Goal: Information Seeking & Learning: Understand process/instructions

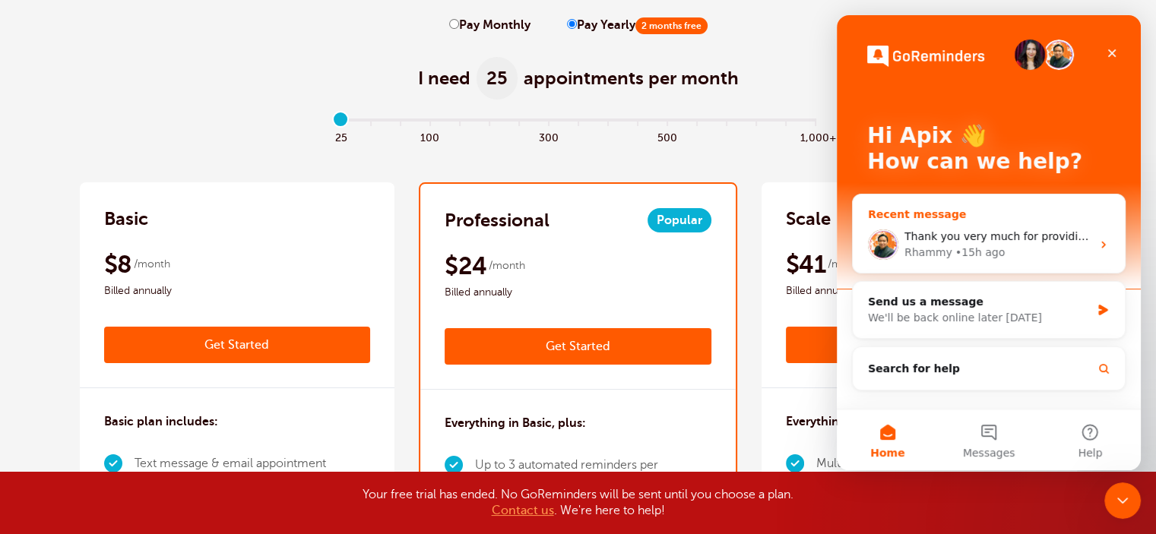
scroll to position [152, 0]
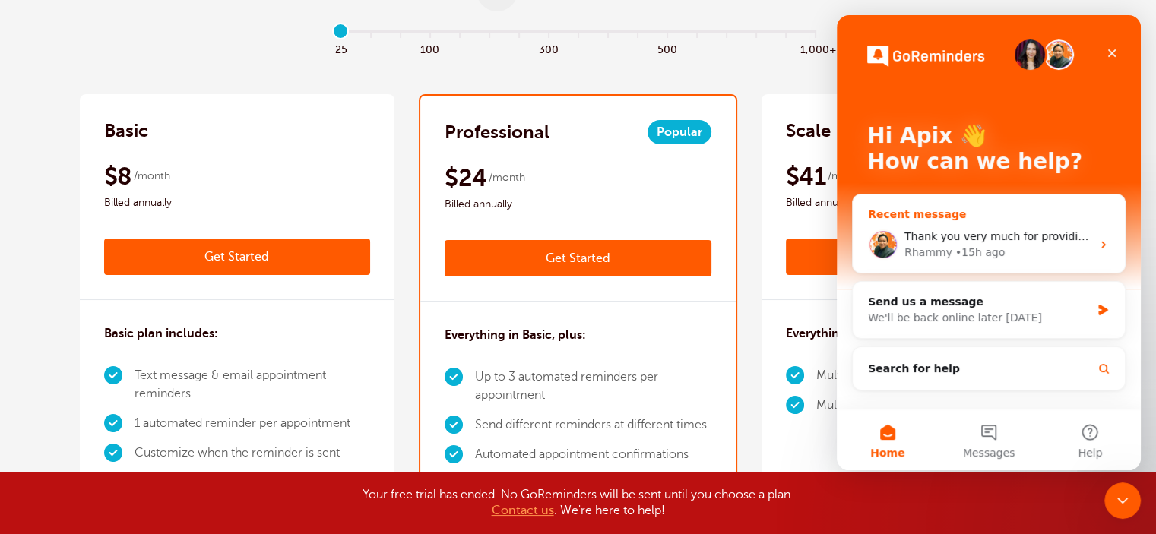
click at [1067, 257] on div "Rhammy • 15h ago" at bounding box center [997, 253] width 187 height 16
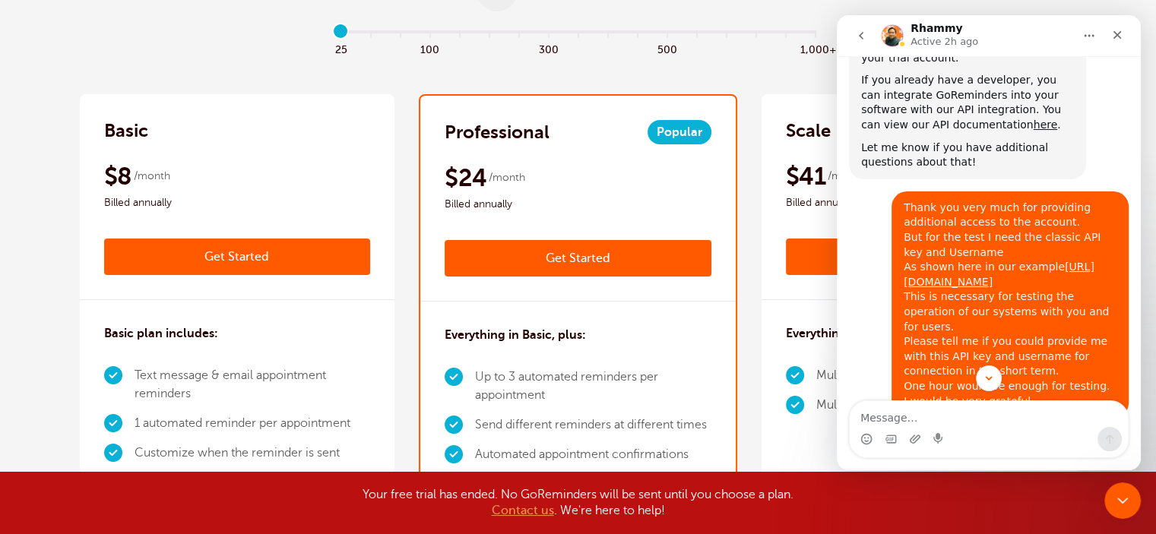
scroll to position [594, 0]
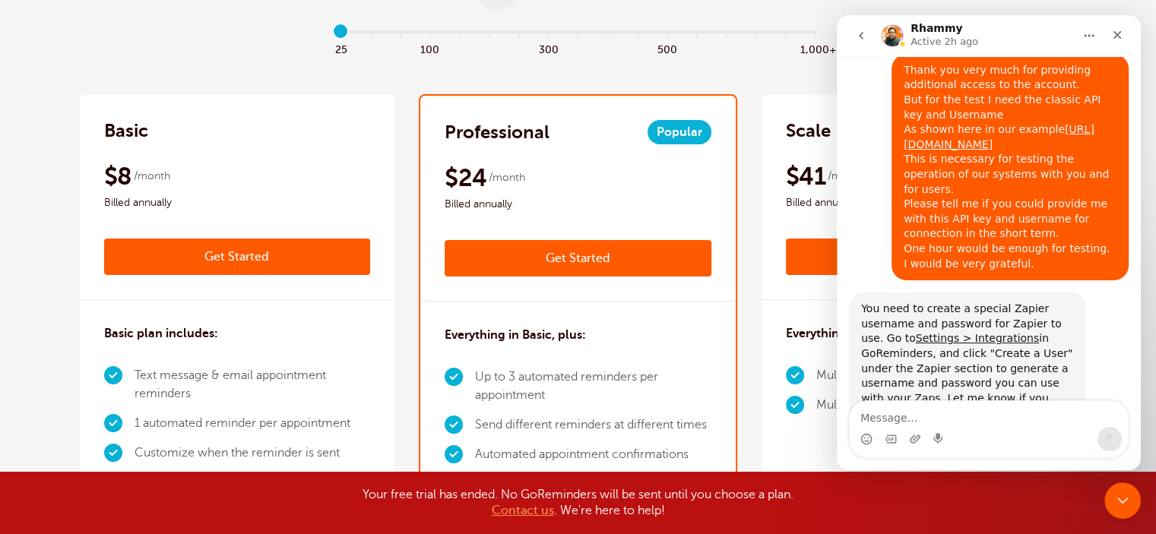
drag, startPoint x: 1014, startPoint y: 352, endPoint x: 860, endPoint y: 255, distance: 181.3
click at [860, 293] on div "You need to create a special Zapier username and password for Zapier to use. Go…" at bounding box center [967, 362] width 237 height 138
copy div "You need to create a special Zapier username and password for Zapier to use. Go…"
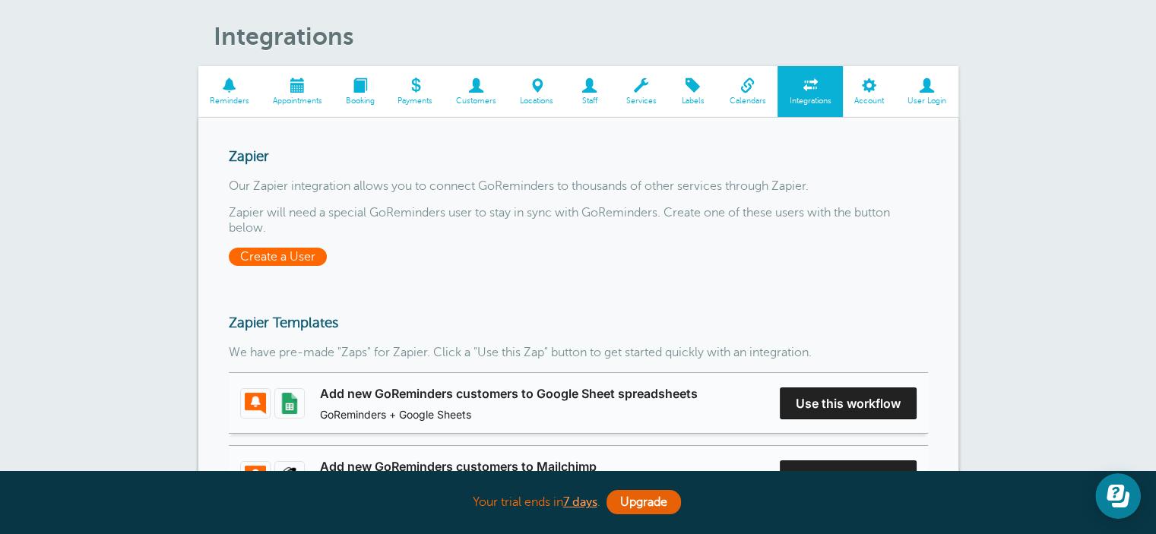
scroll to position [76, 0]
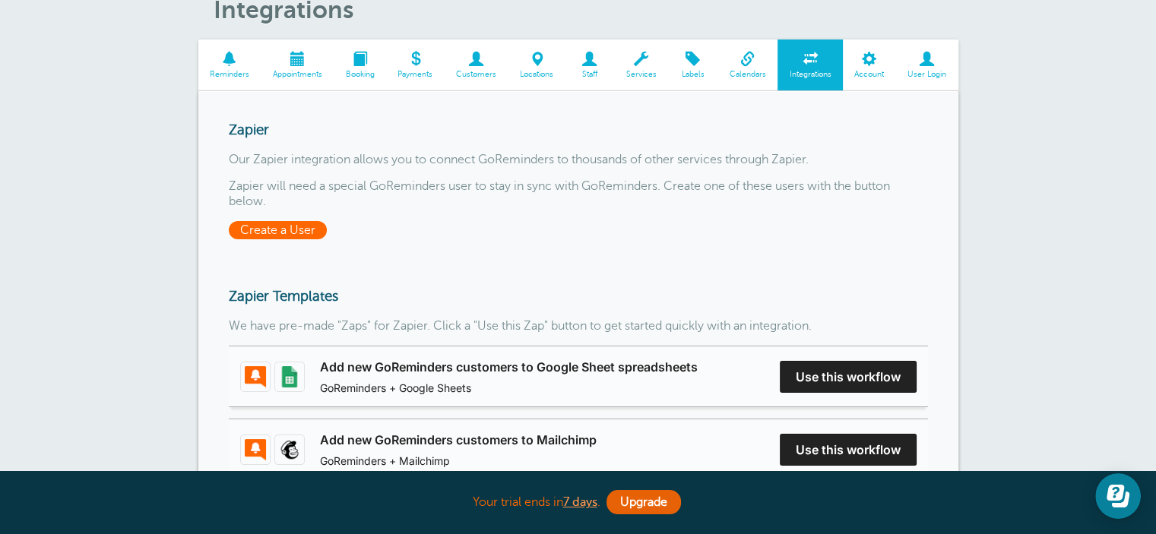
click at [268, 221] on span "Create a User" at bounding box center [278, 230] width 98 height 18
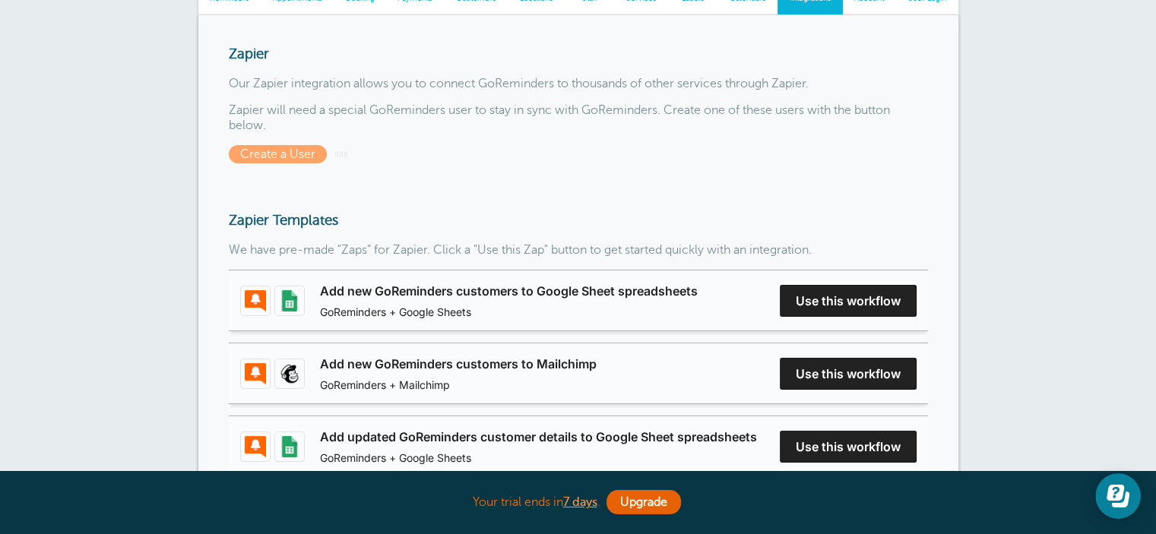
click at [268, 167] on div "Zapier Our Zapier integration allows you to connect GoReminders to thousands of…" at bounding box center [578, 475] width 760 height 920
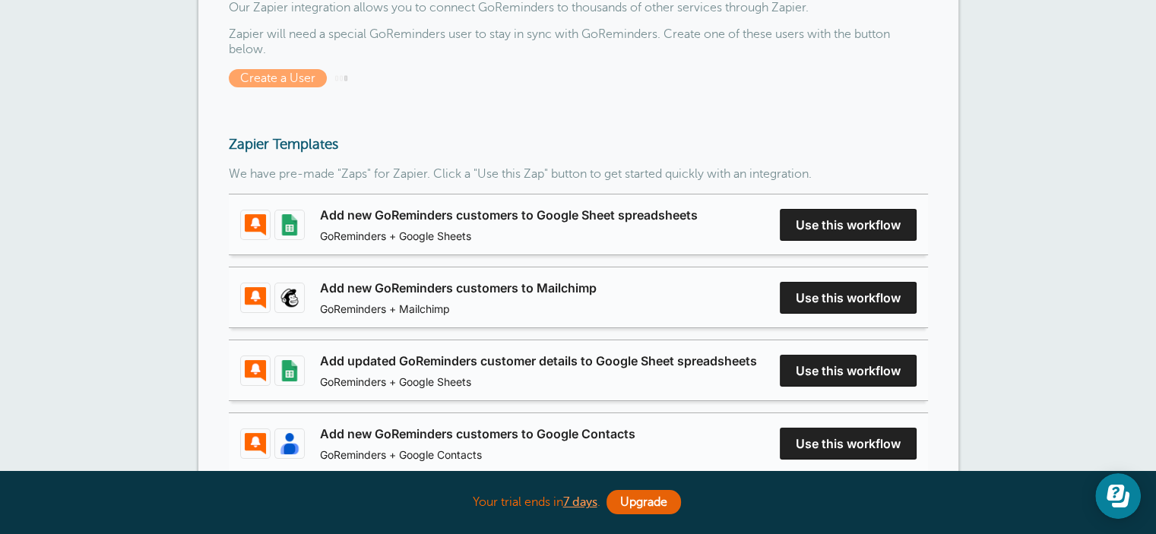
scroll to position [0, 0]
